Goal: Task Accomplishment & Management: Complete application form

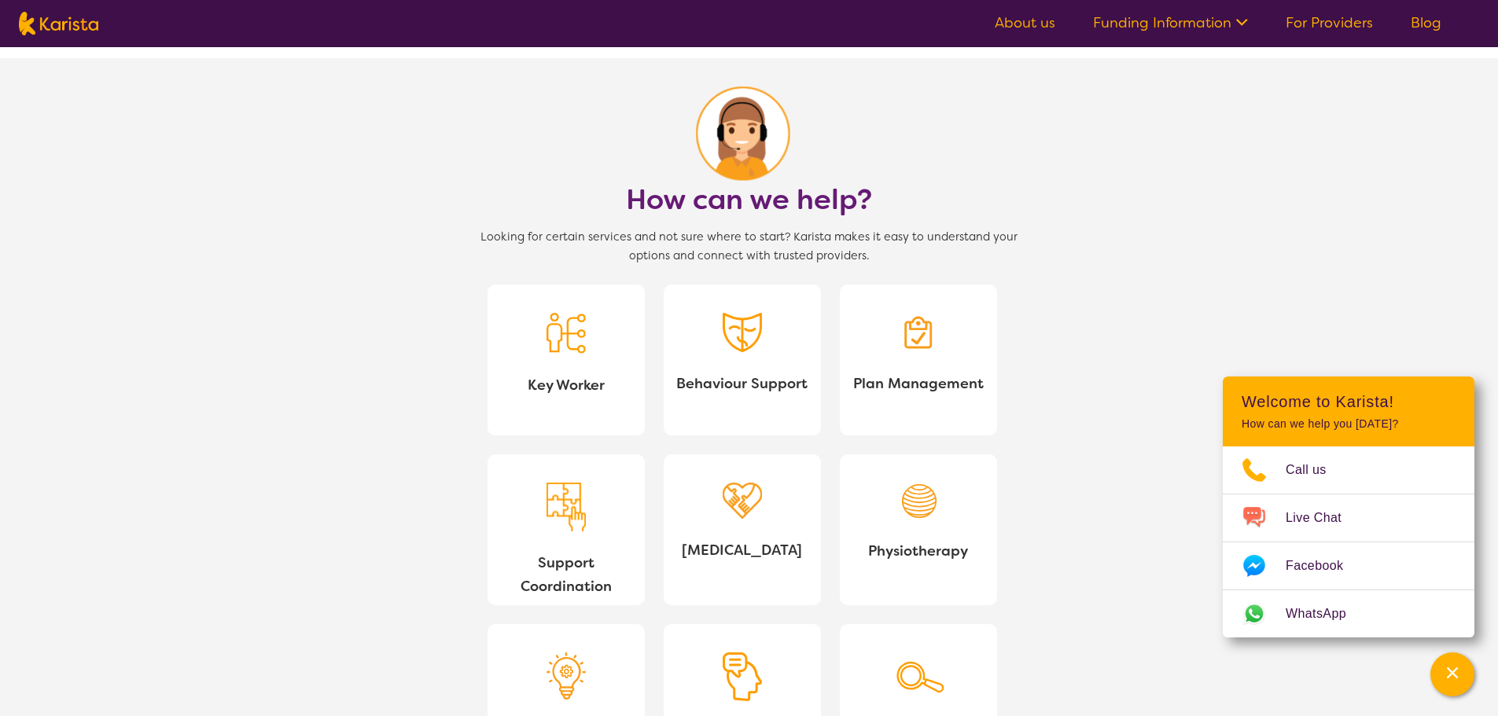
scroll to position [1258, 0]
click at [601, 550] on span "Support Coordination" at bounding box center [566, 572] width 132 height 47
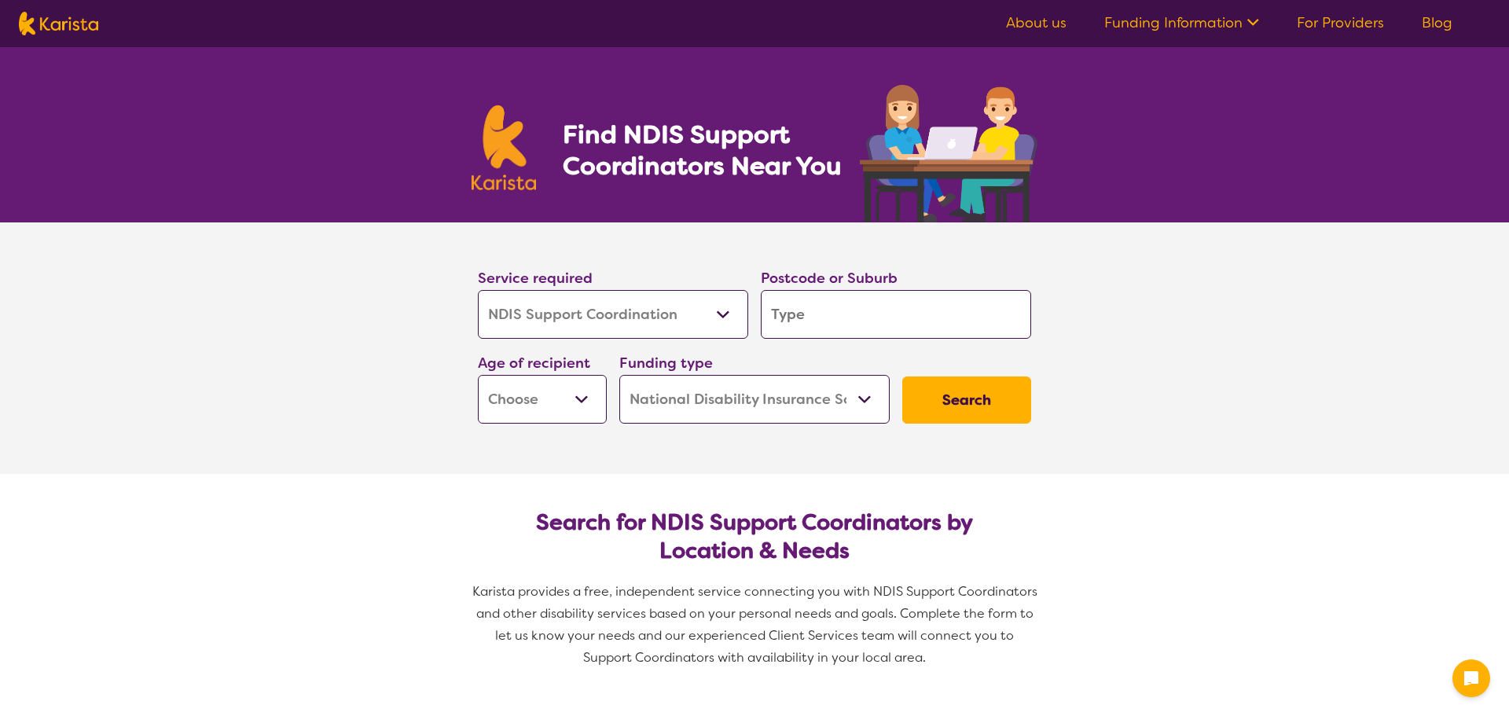
select select "NDIS Support Coordination"
select select "NDIS"
select select "NDIS Support Coordination"
select select "NDIS"
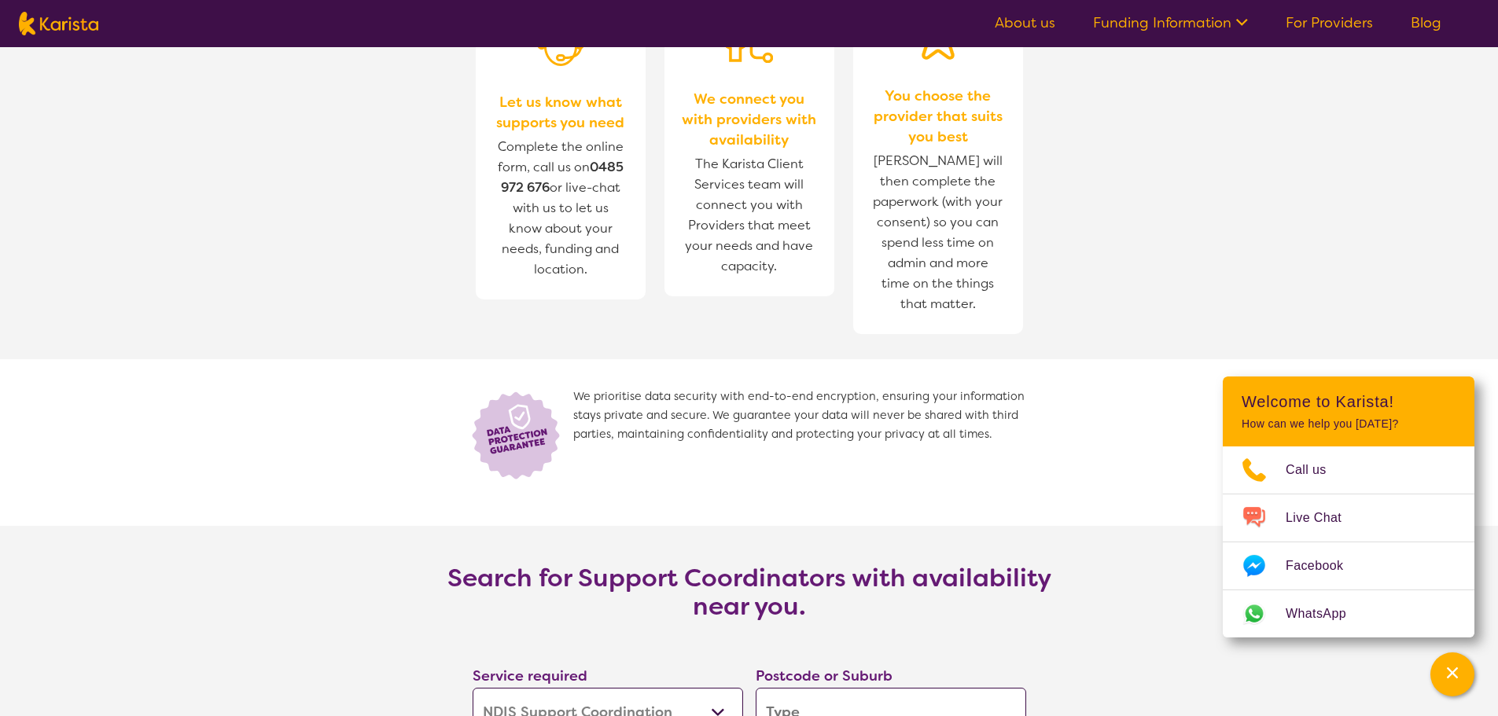
scroll to position [1982, 0]
